Goal: Information Seeking & Learning: Understand process/instructions

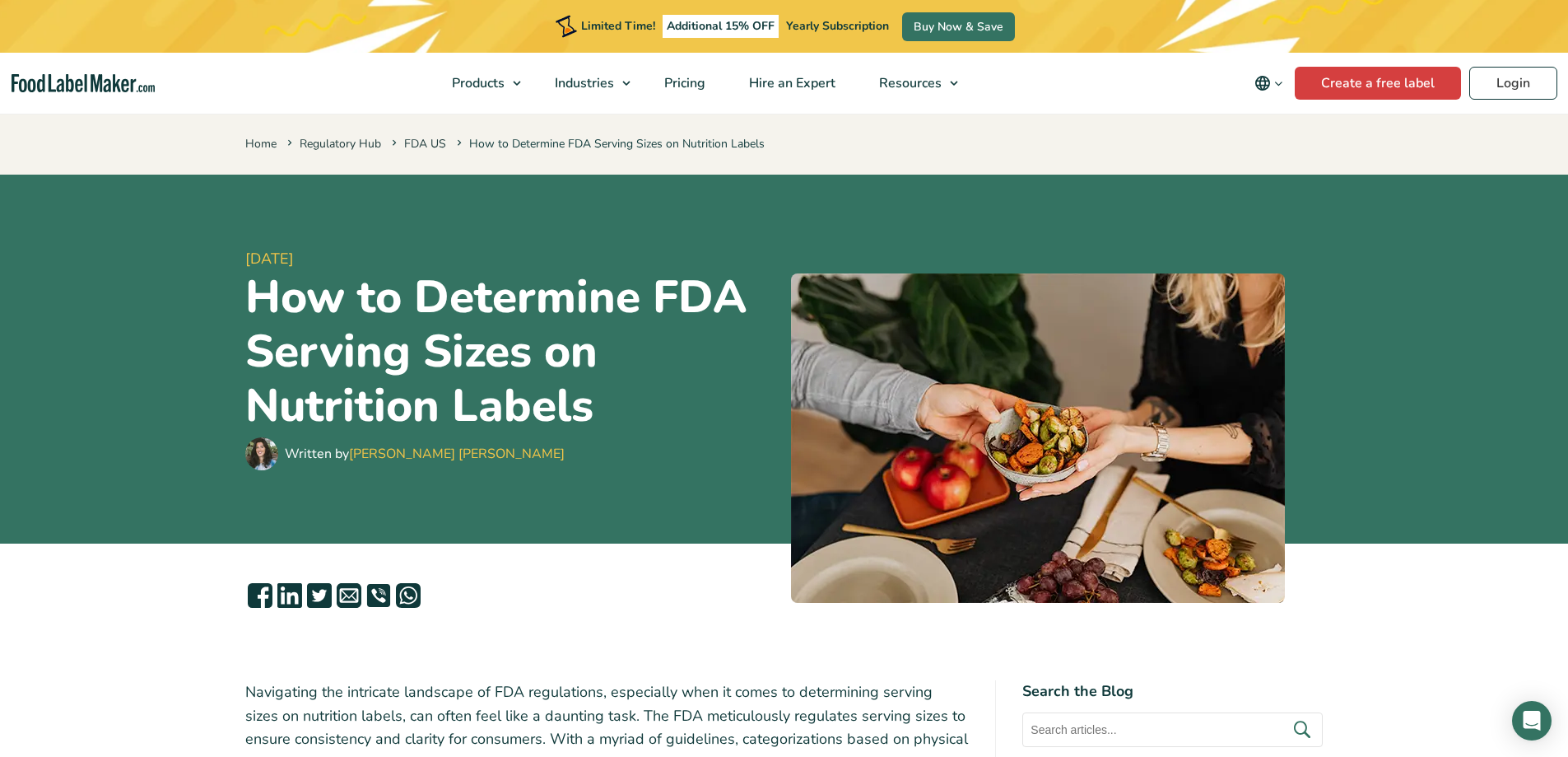
scroll to position [407, 0]
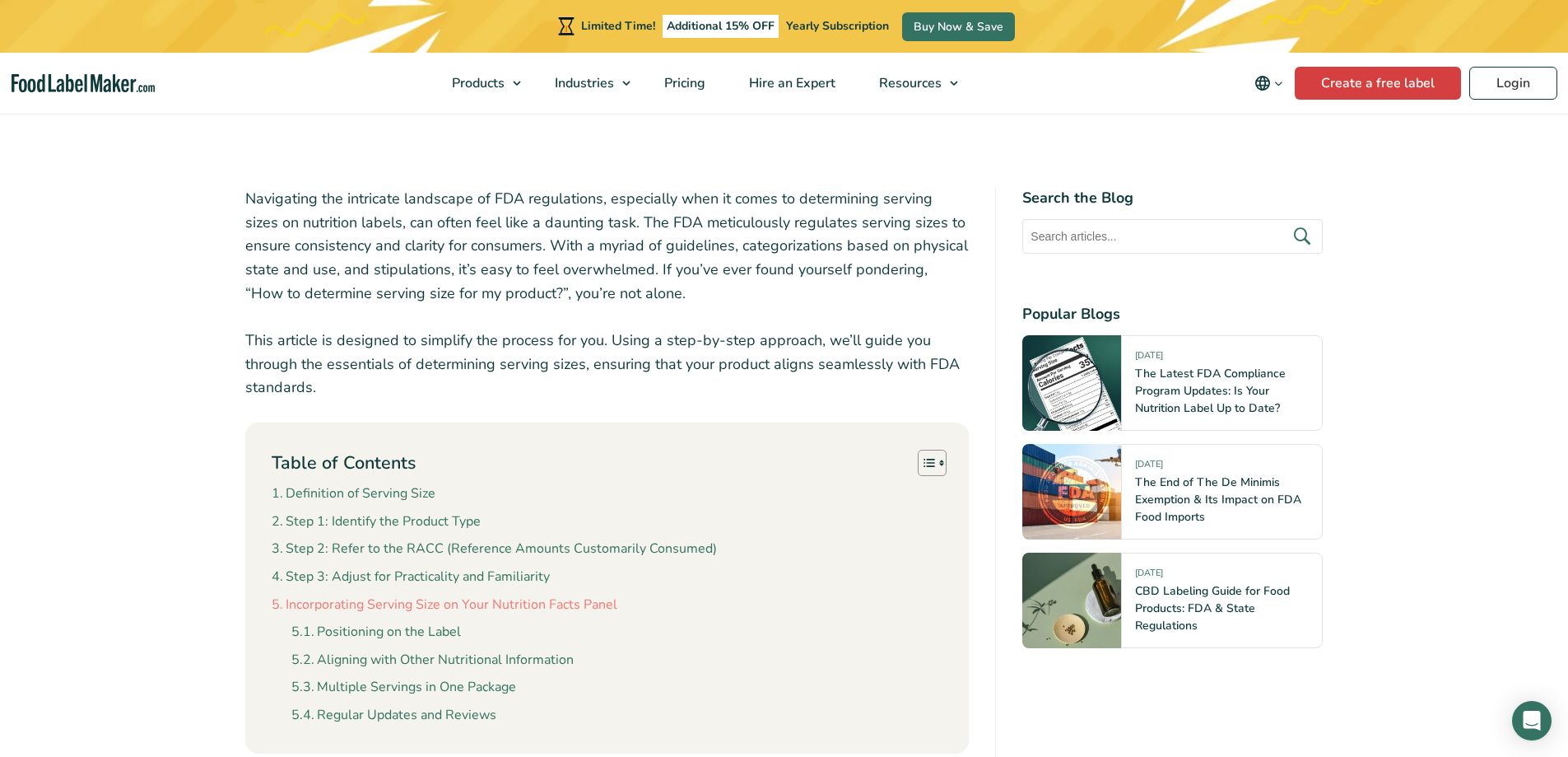
scroll to position [572, 0]
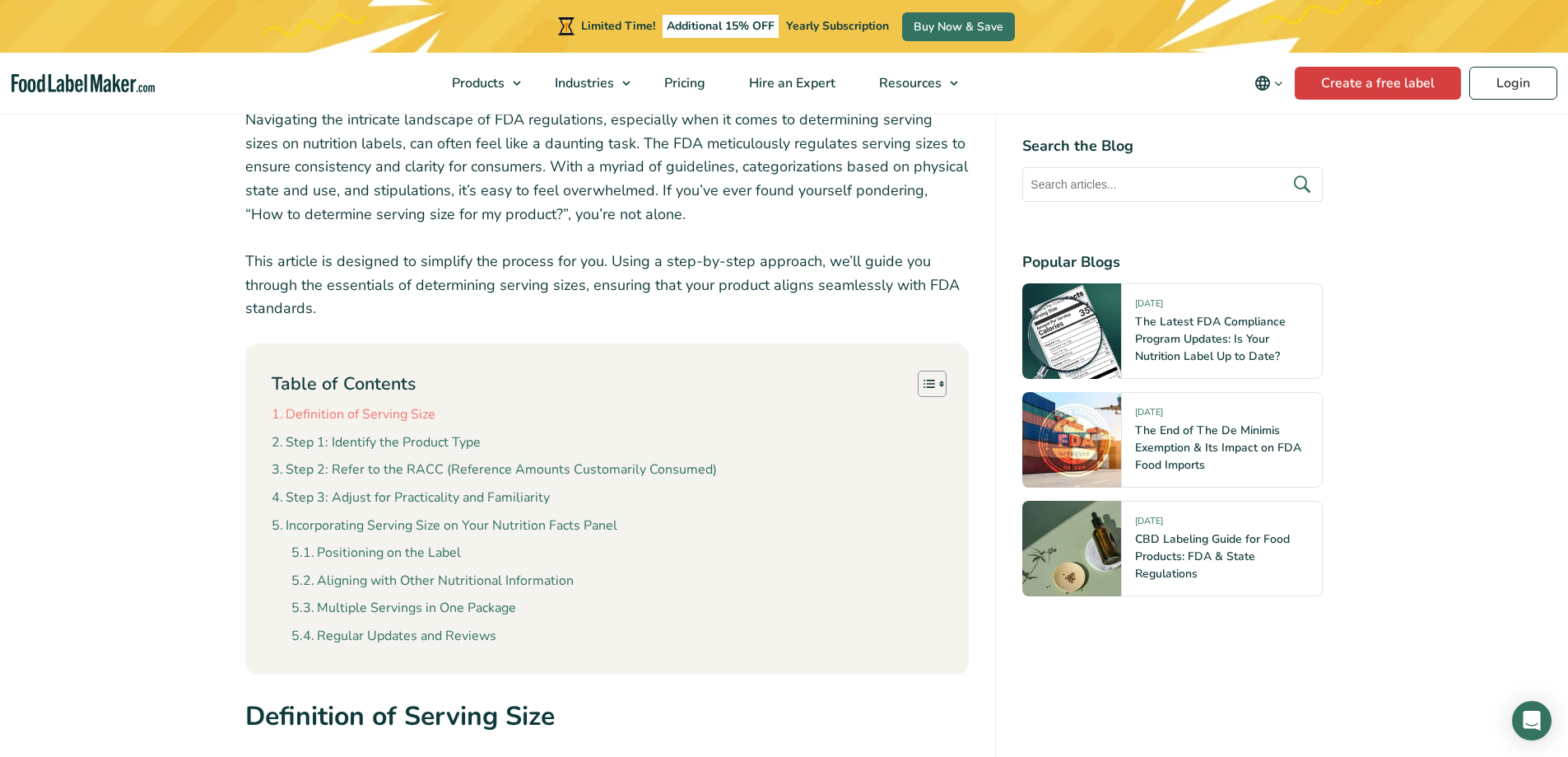
click at [378, 422] on link "Definition of Serving Size" at bounding box center [353, 415] width 164 height 21
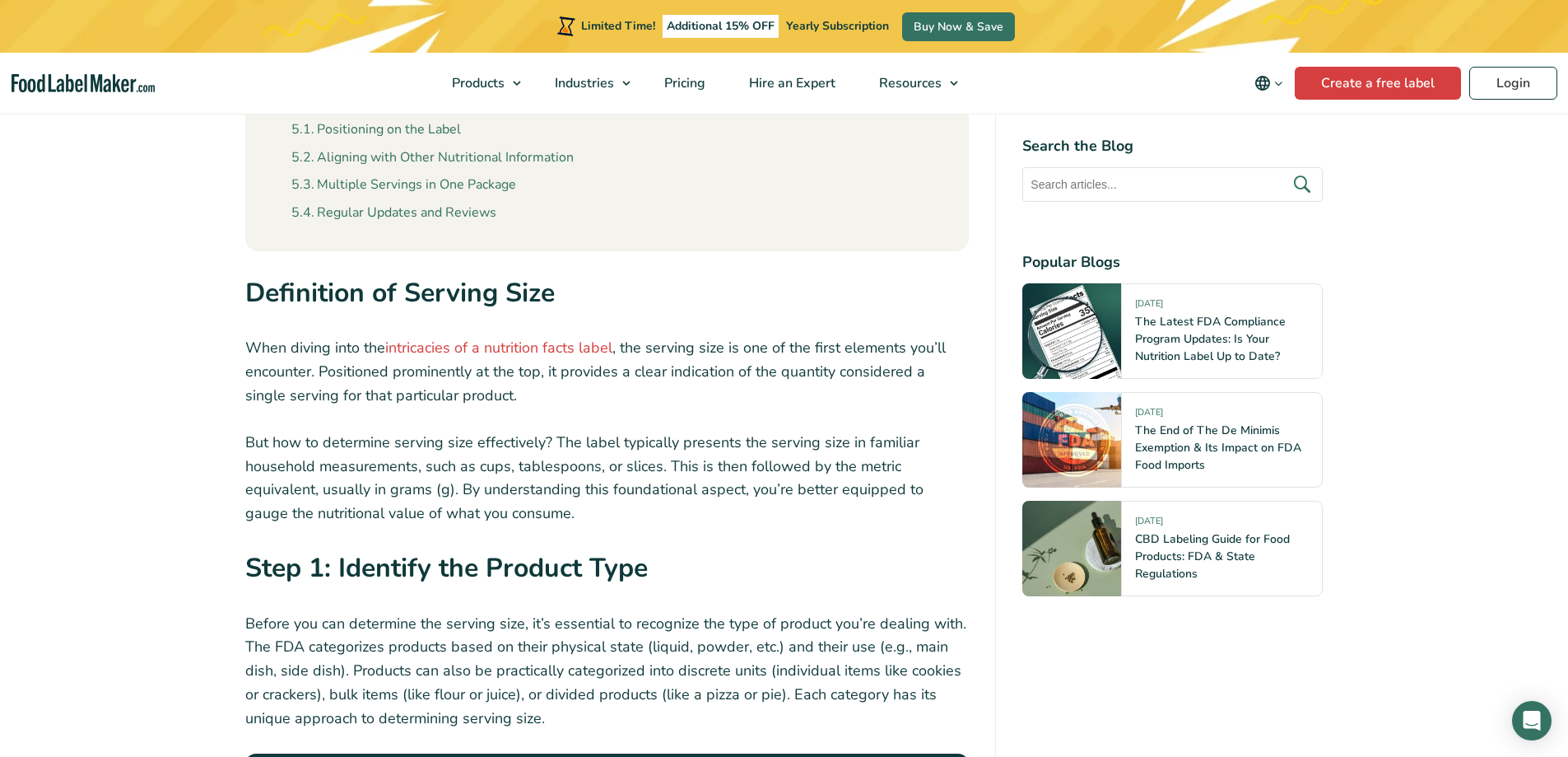
scroll to position [1091, 0]
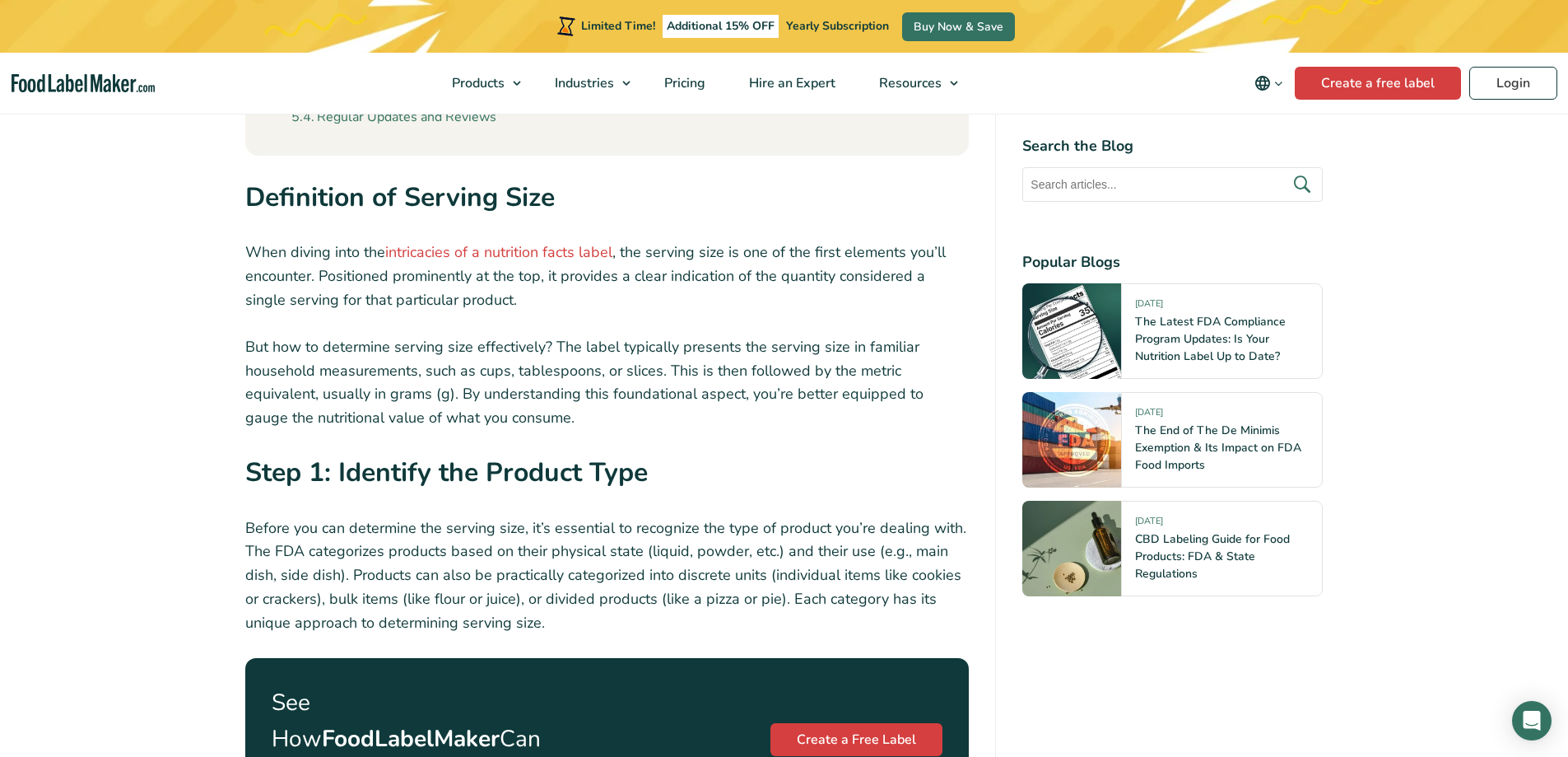
click at [598, 350] on p "But how to determine serving size effectively? The label typically presents the…" at bounding box center [607, 382] width 724 height 94
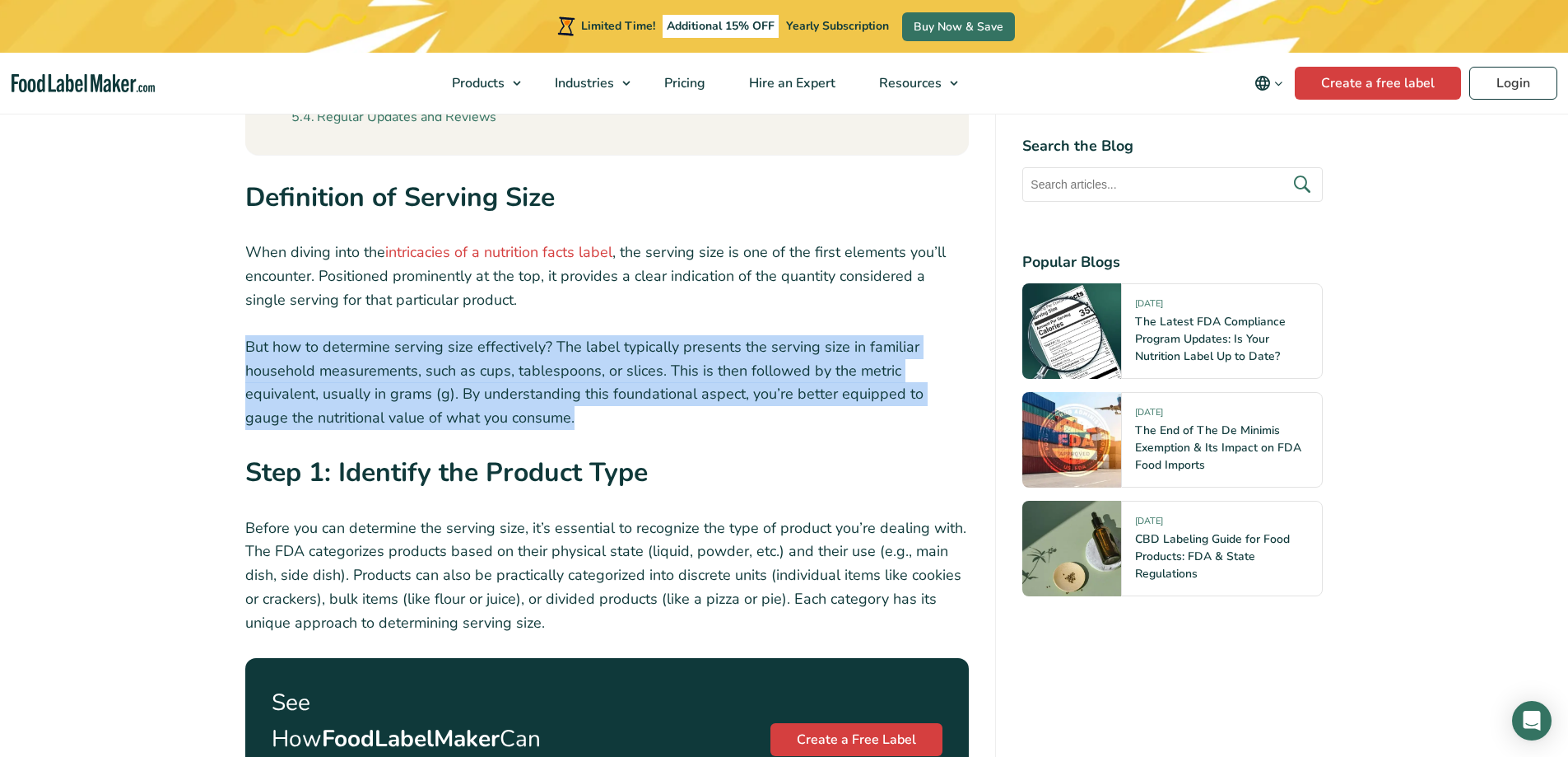
click at [598, 350] on p "But how to determine serving size effectively? The label typically presents the…" at bounding box center [607, 382] width 724 height 94
click at [536, 360] on p "But how to determine serving size effectively? The label typically presents the…" at bounding box center [607, 382] width 724 height 94
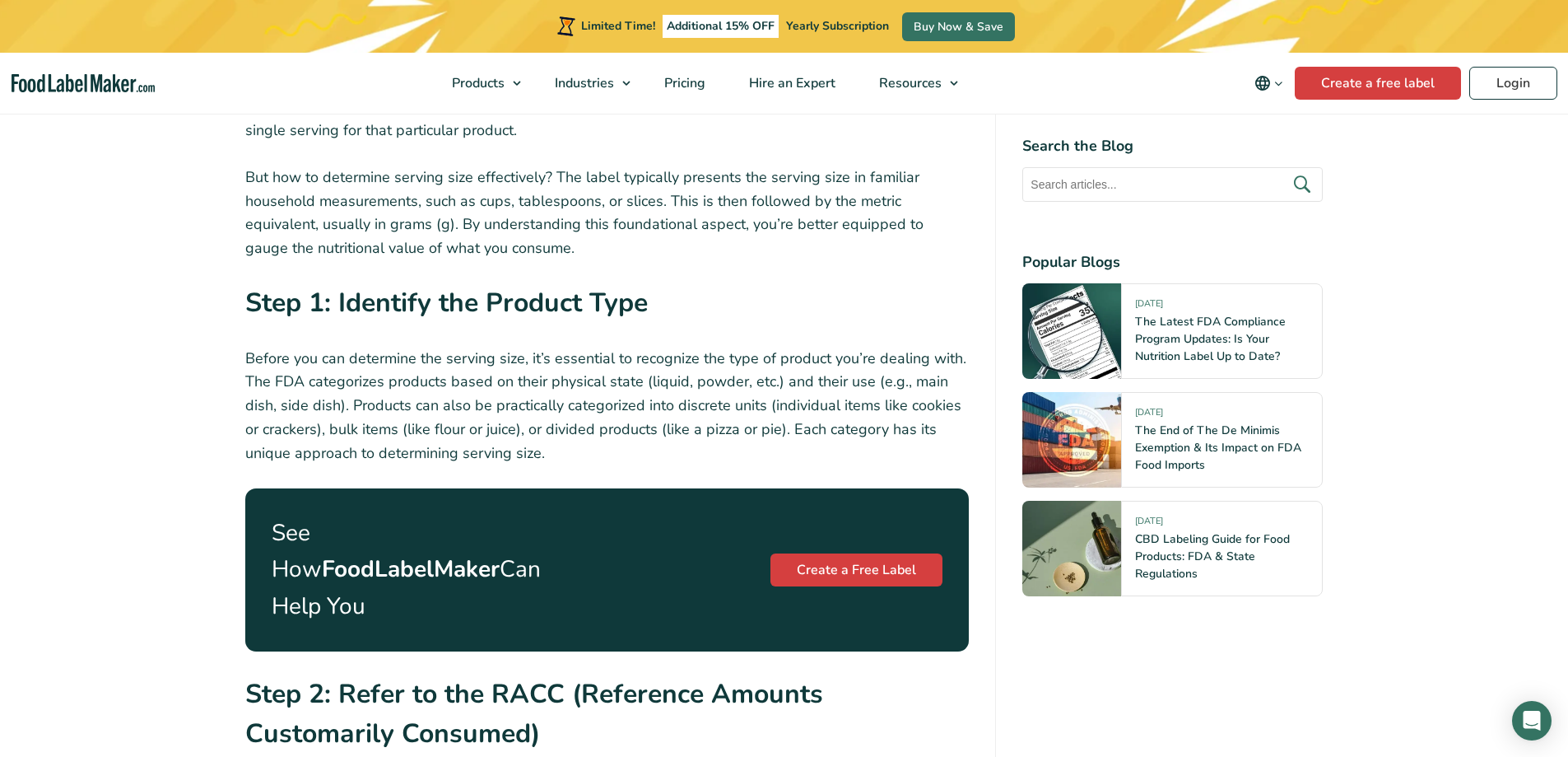
scroll to position [1421, 0]
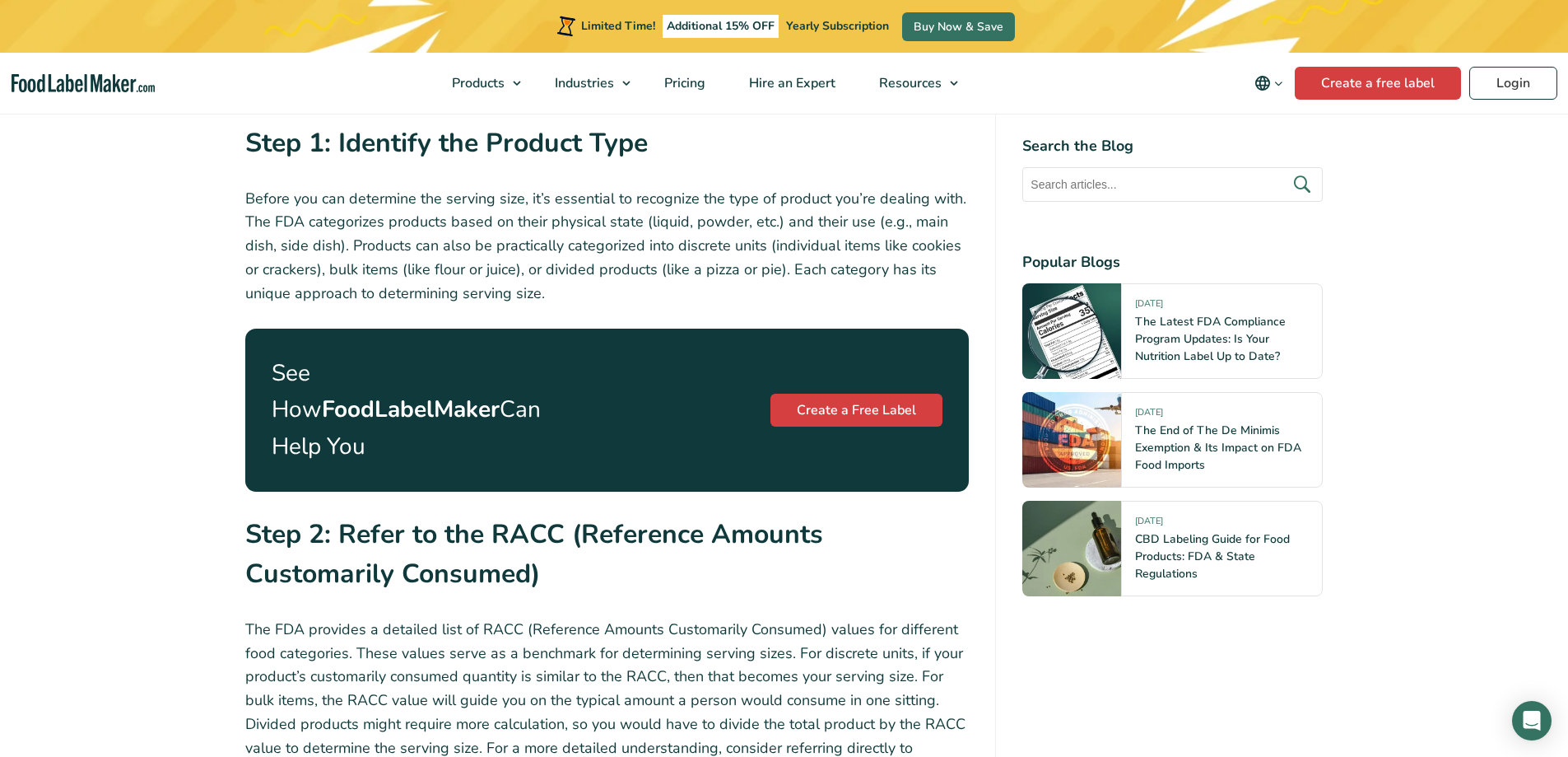
click at [526, 294] on p "Before you can determine the serving size, it’s essential to recognize the type…" at bounding box center [607, 246] width 724 height 119
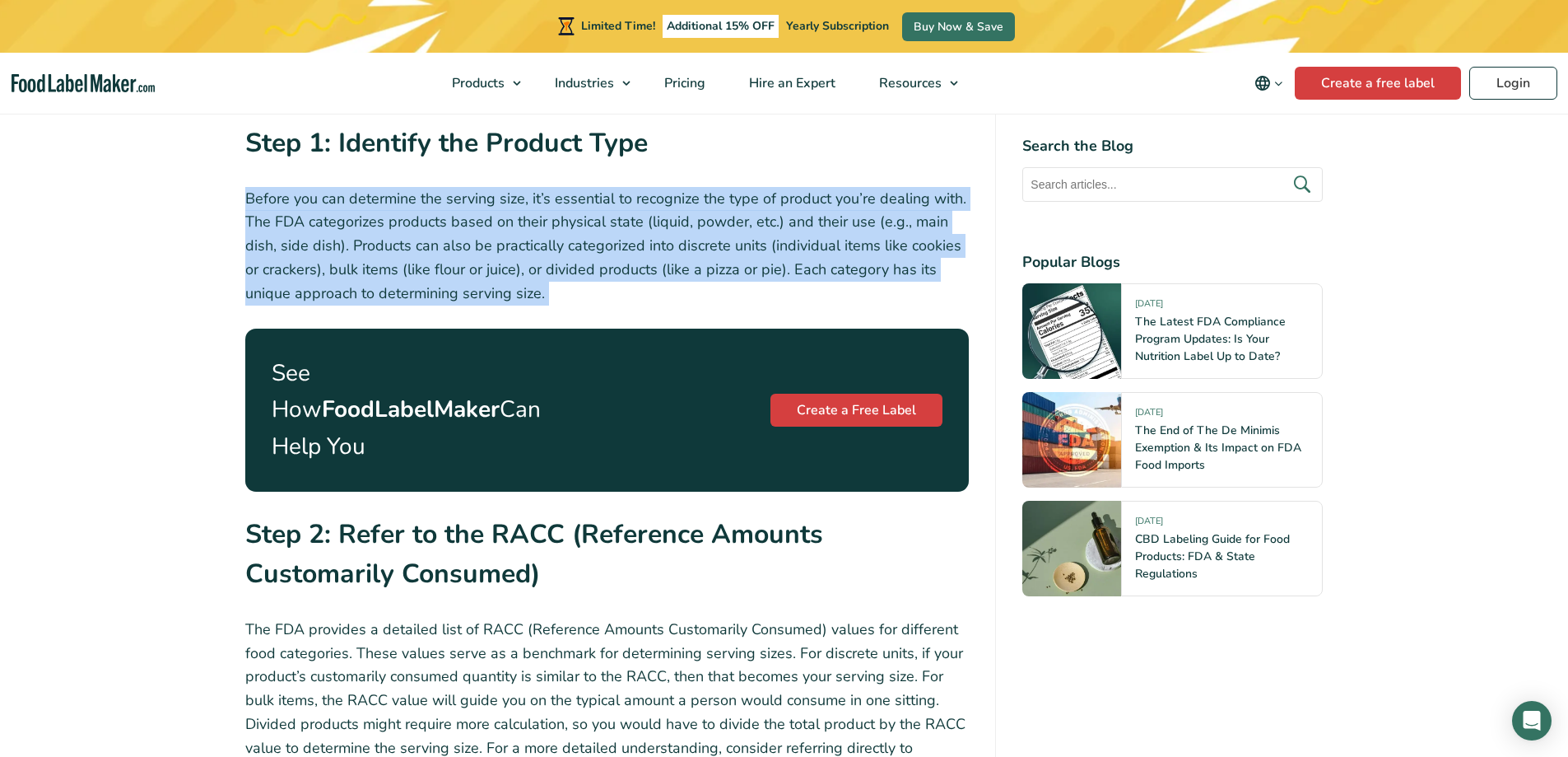
click at [526, 294] on p "Before you can determine the serving size, it’s essential to recognize the type…" at bounding box center [607, 246] width 724 height 119
click at [468, 295] on p "Before you can determine the serving size, it’s essential to recognize the type…" at bounding box center [607, 246] width 724 height 119
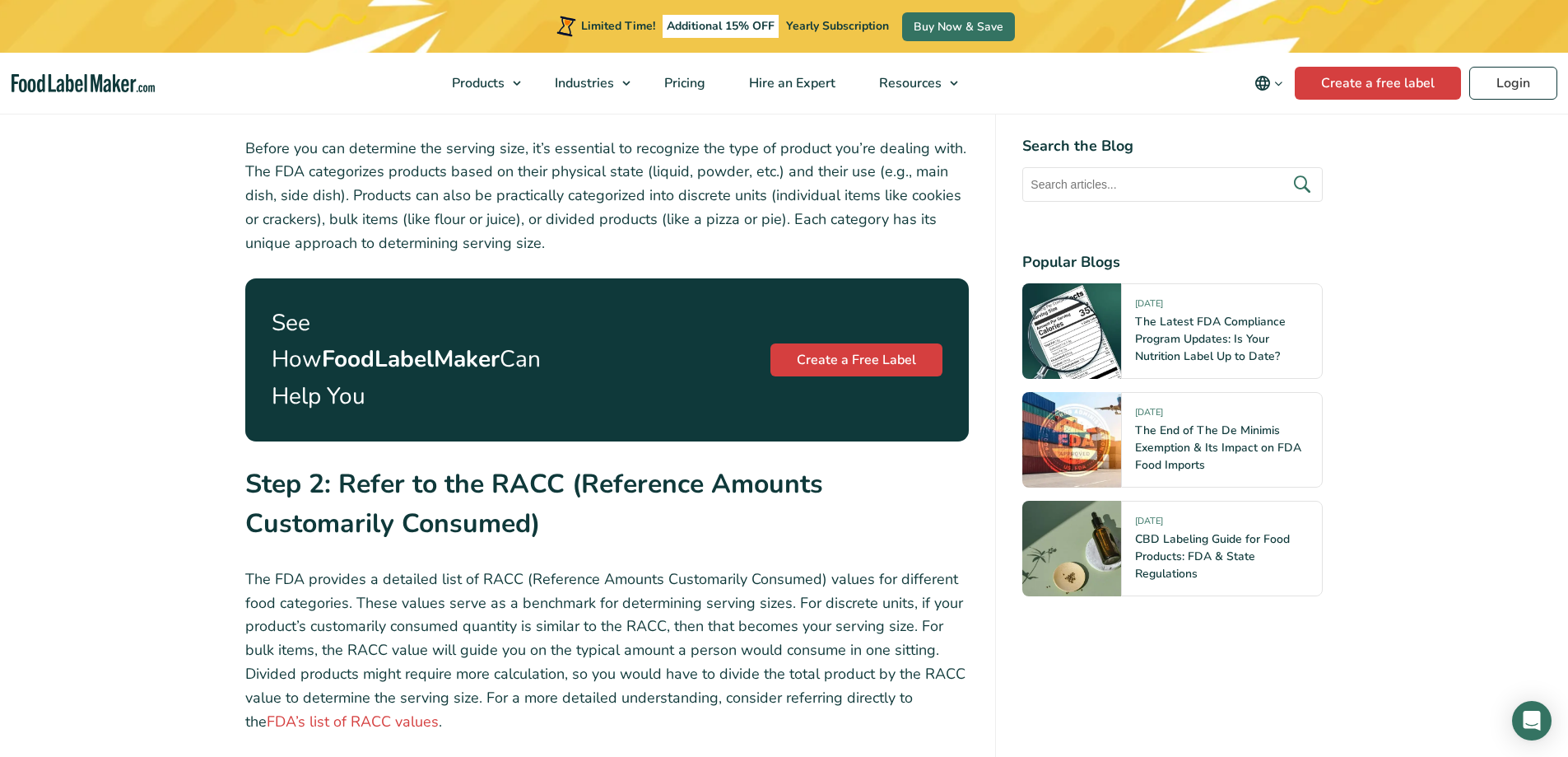
scroll to position [1667, 0]
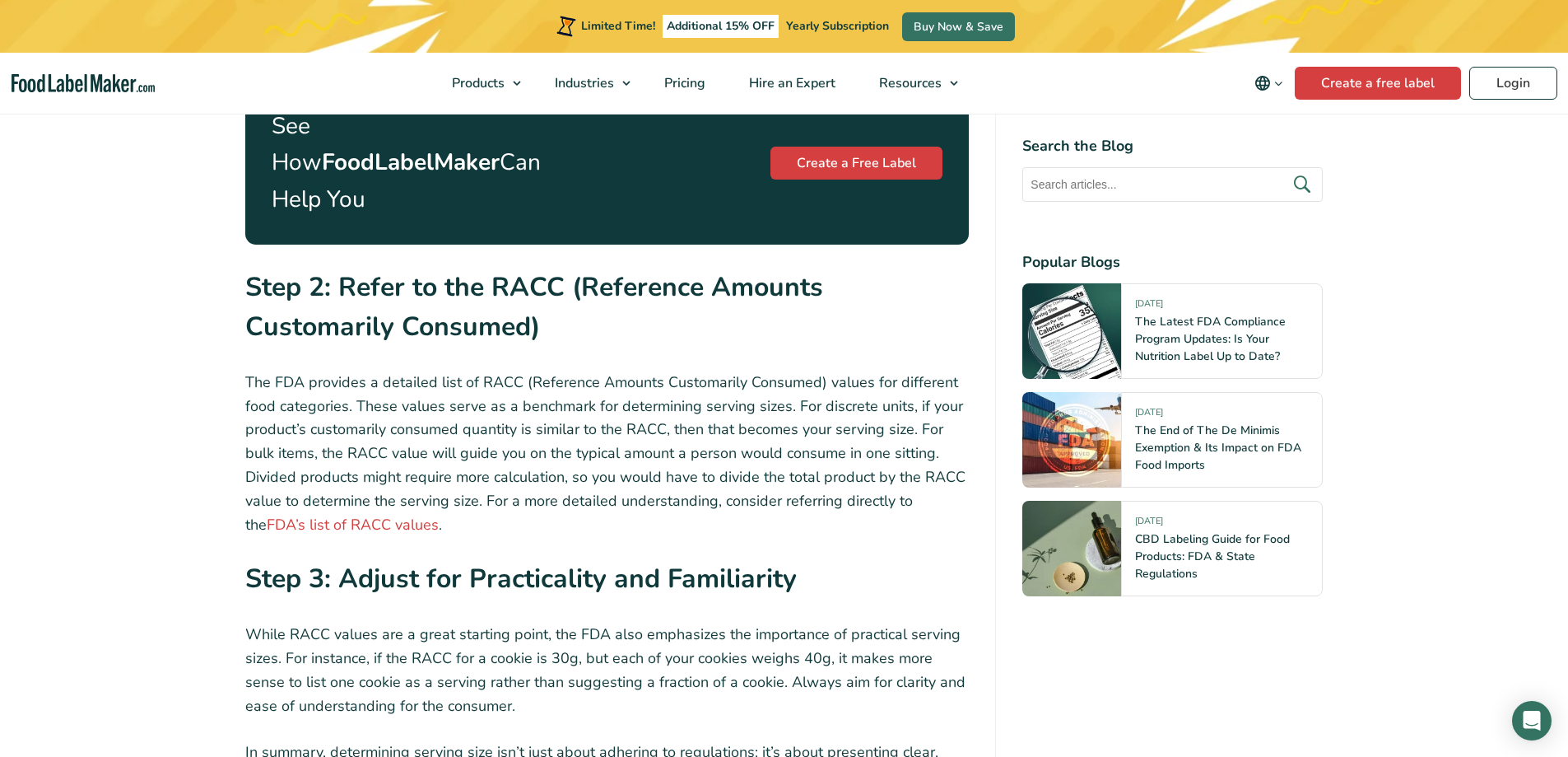
click at [495, 370] on p "The FDA provides a detailed list of RACC (Reference Amounts Customarily Consume…" at bounding box center [607, 453] width 724 height 166
click at [399, 515] on link "FDA’s list of RACC values" at bounding box center [352, 524] width 172 height 20
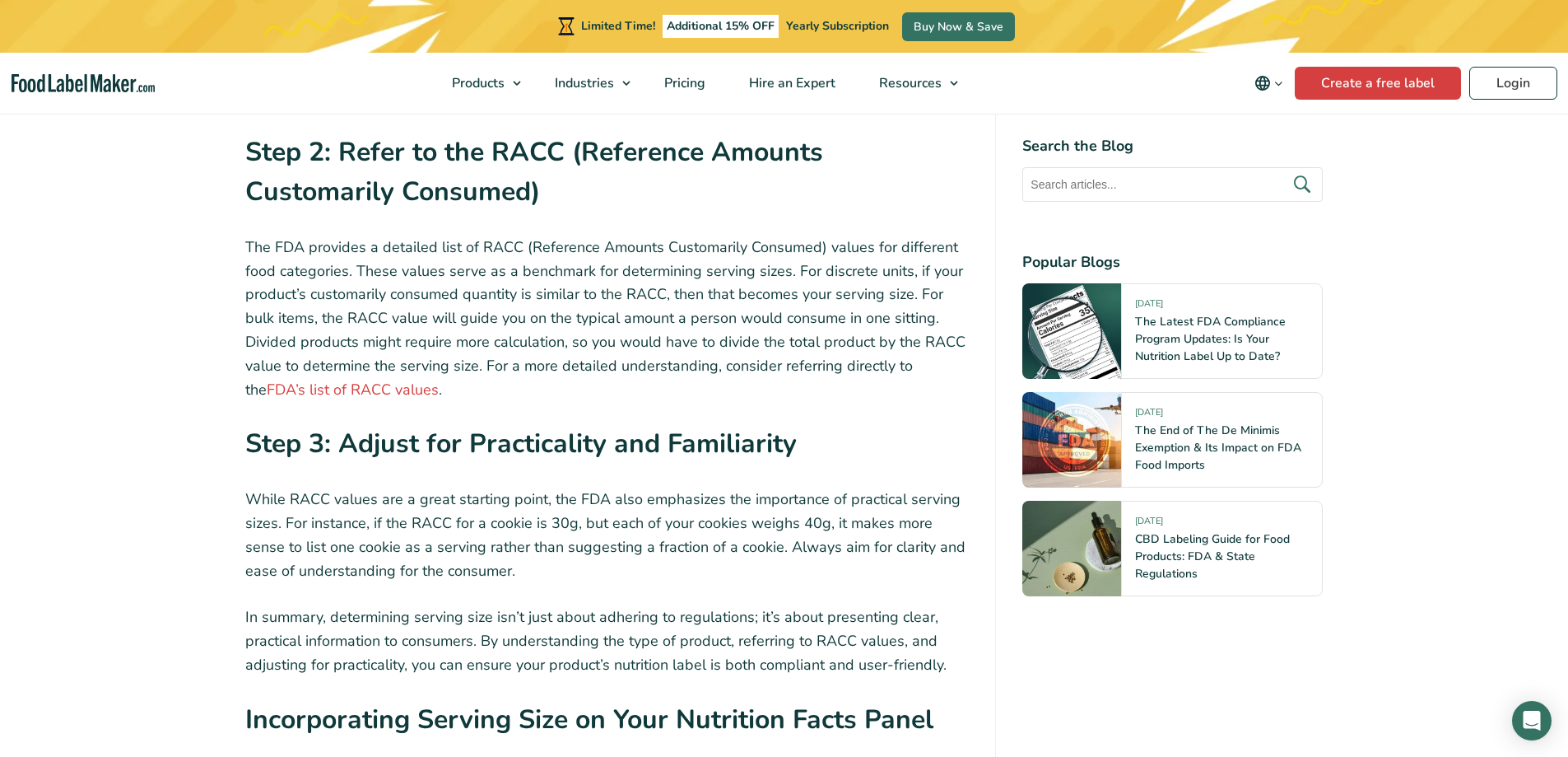
scroll to position [2079, 0]
